Goal: Transaction & Acquisition: Book appointment/travel/reservation

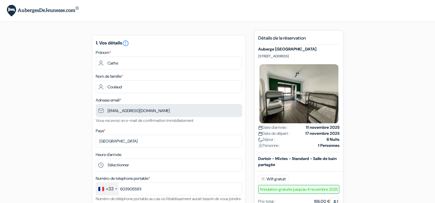
type input "6 03 90 55 83"
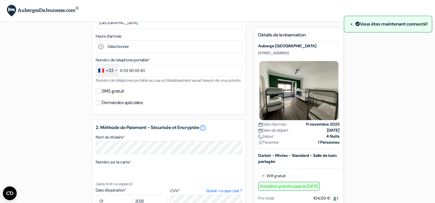
scroll to position [57, 0]
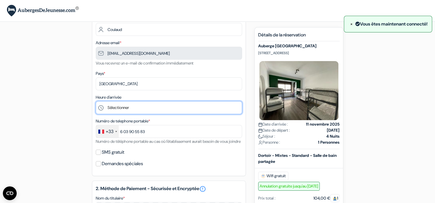
click at [137, 108] on select "Sélectionner 1:00 2:00 3:00 4:00 5:00 6:00 7:00 8:00 9:00 10:00 11:00 12:00 13:…" at bounding box center [169, 107] width 146 height 13
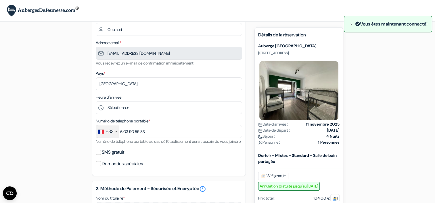
click at [66, 89] on div "add_box Auberge Tarragona Carrer Unió 26, Tarragone, Espagne Détails de l'établ…" at bounding box center [217, 197] width 379 height 449
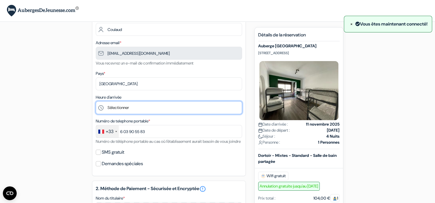
click at [129, 107] on select "Sélectionner 1:00 2:00 3:00 4:00 5:00 6:00 7:00 8:00 9:00 10:00 11:00 12:00 13:…" at bounding box center [169, 107] width 146 height 13
select select "11"
click at [96, 102] on select "Sélectionner 1:00 2:00 3:00 4:00 5:00 6:00 7:00 8:00 9:00 10:00 11:00 12:00 13:…" at bounding box center [169, 107] width 146 height 13
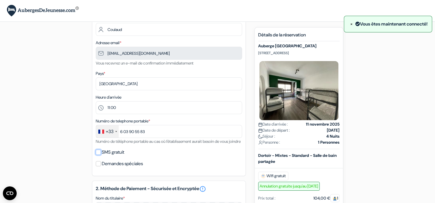
click at [98, 155] on input "SMS gratuit" at bounding box center [98, 152] width 5 height 5
checkbox input "true"
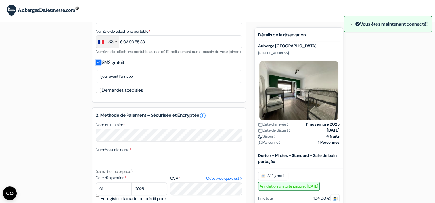
scroll to position [172, 0]
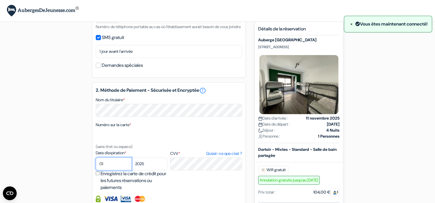
select select "09"
select select "2026"
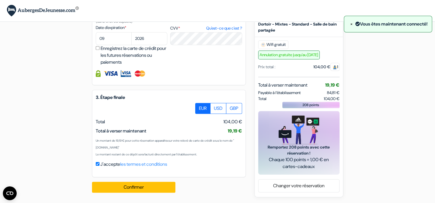
scroll to position [305, 0]
click at [126, 188] on button "Confirmer Loading..." at bounding box center [133, 187] width 83 height 11
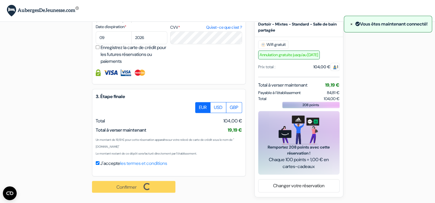
scroll to position [306, 0]
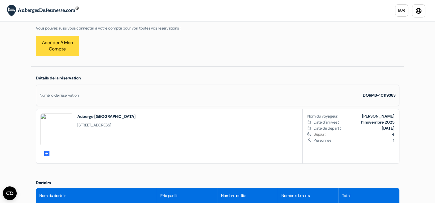
scroll to position [86, 0]
